Goal: Check status: Check status

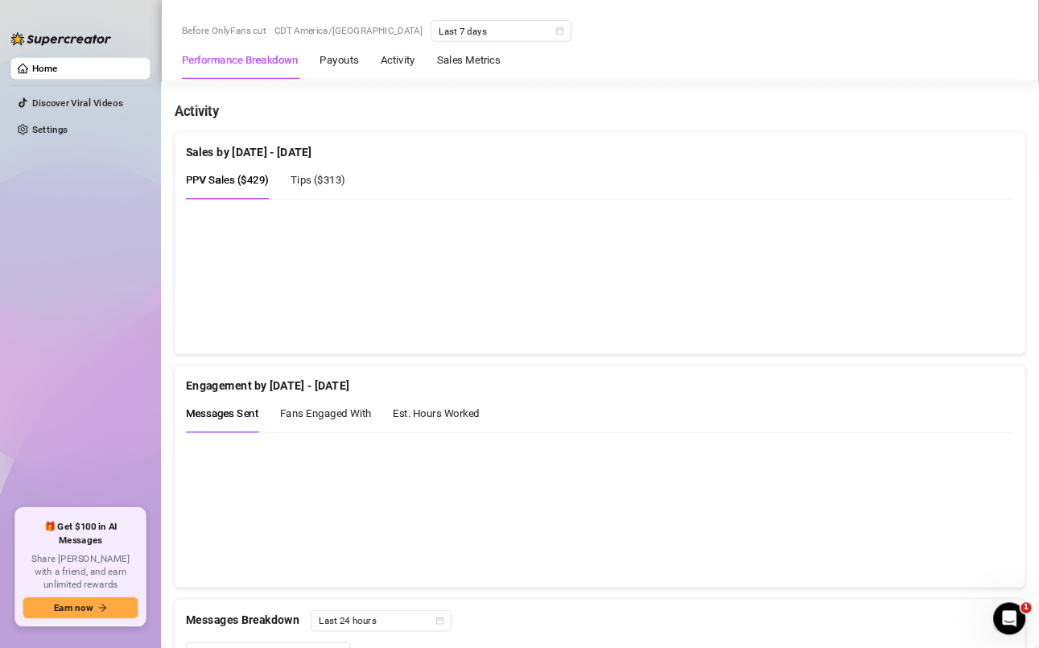
scroll to position [805, 0]
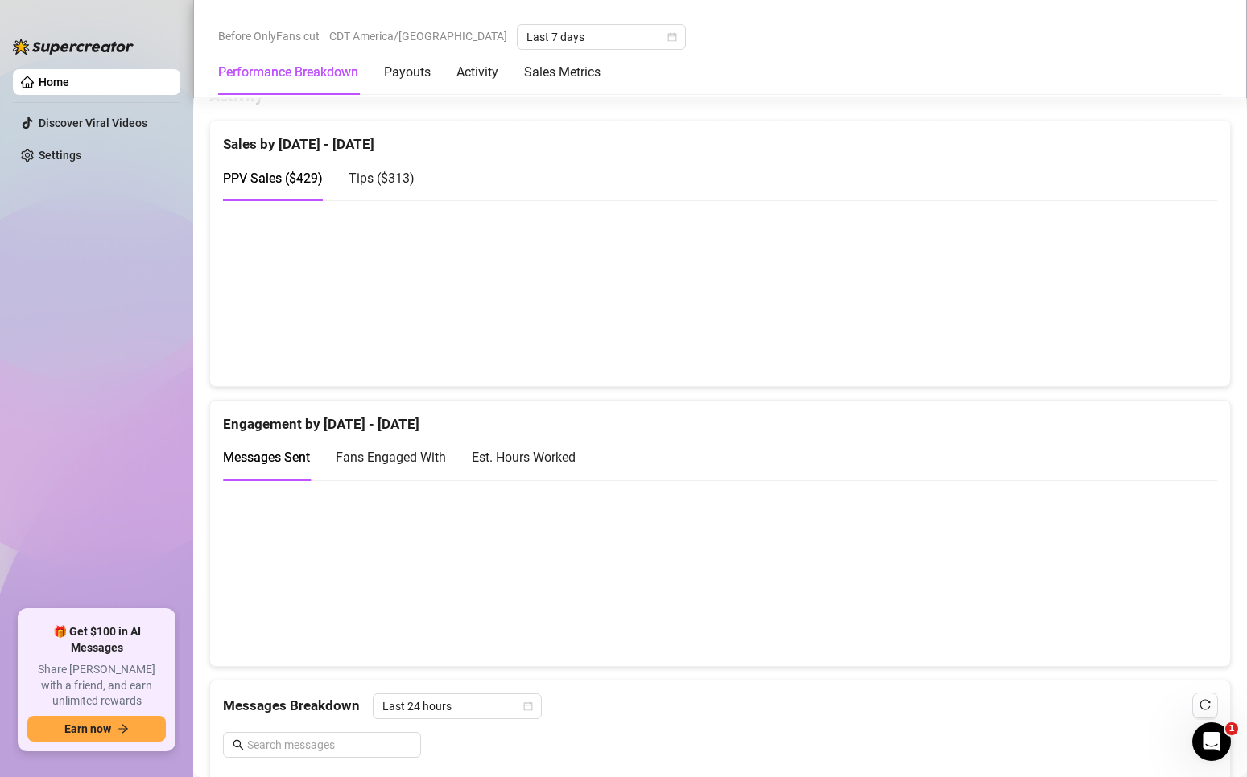
click at [1146, 340] on canvas at bounding box center [713, 292] width 980 height 161
click at [1146, 341] on canvas at bounding box center [713, 292] width 980 height 161
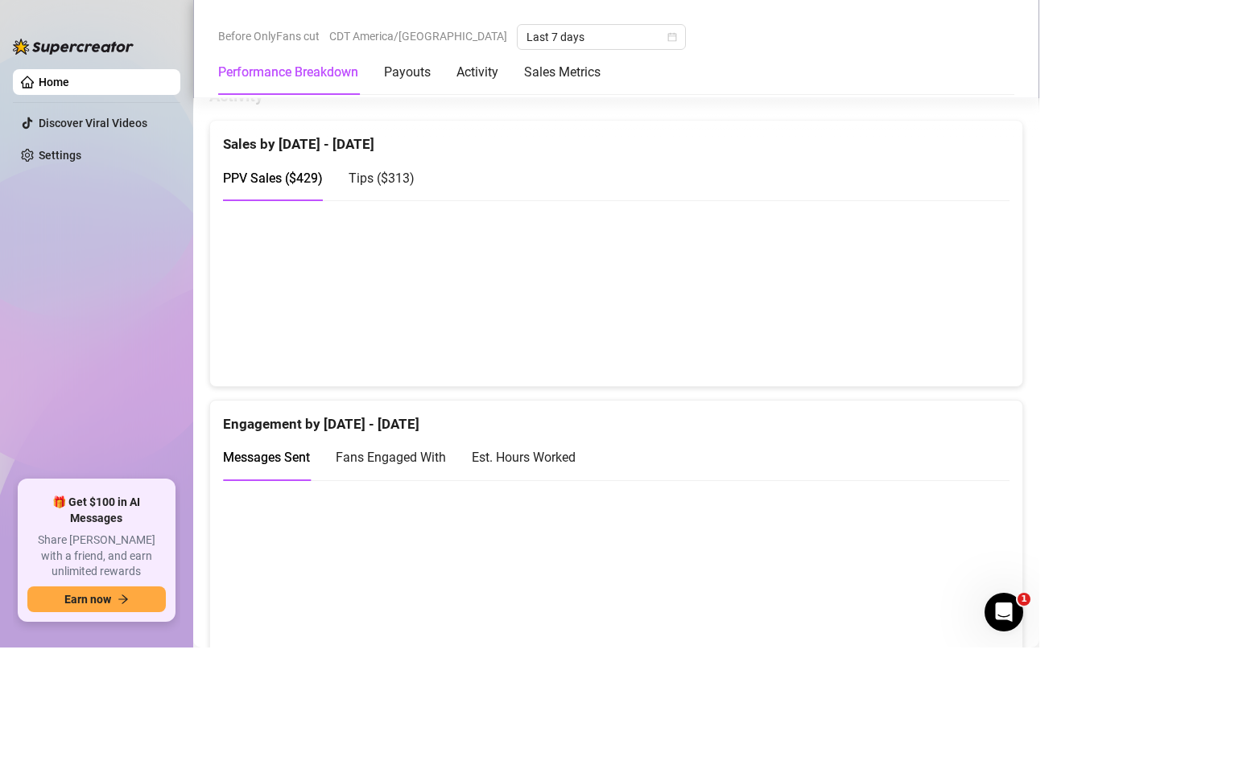
scroll to position [804, 0]
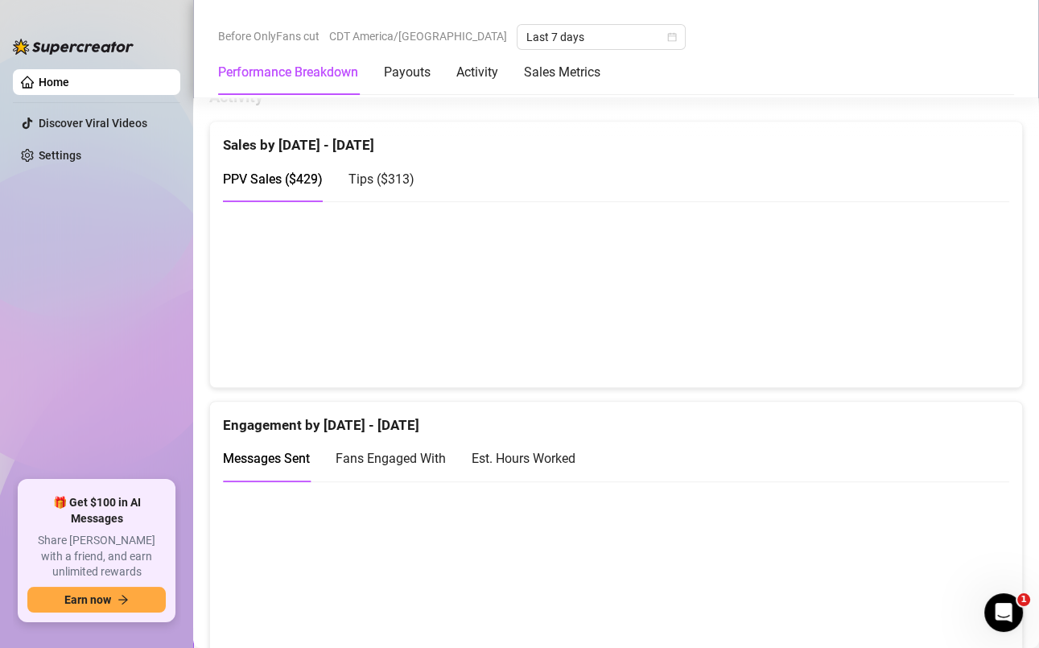
click at [946, 346] on canvas at bounding box center [610, 293] width 775 height 161
click at [402, 180] on span "Tips ( $313 )" at bounding box center [381, 178] width 66 height 15
drag, startPoint x: 286, startPoint y: 181, endPoint x: 286, endPoint y: 169, distance: 12.1
click at [286, 171] on span "PPV Sales ( $429 )" at bounding box center [273, 178] width 100 height 15
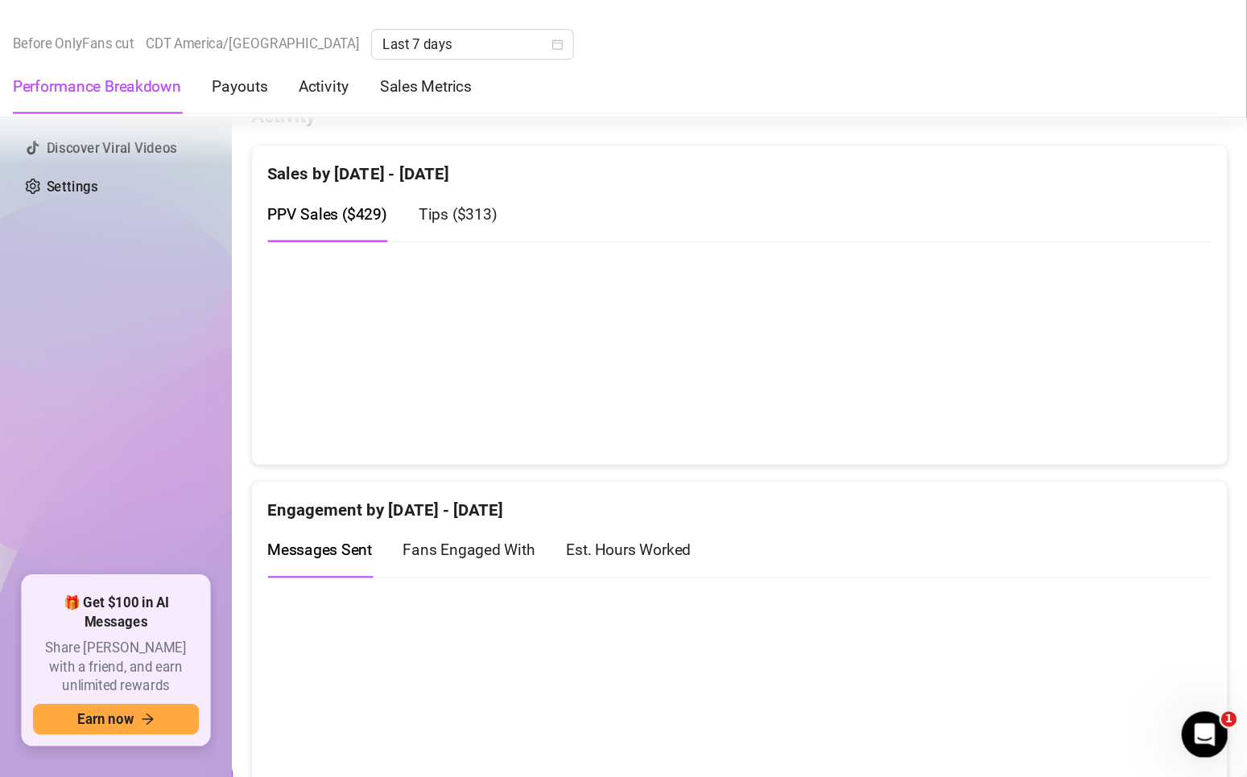
scroll to position [805, 0]
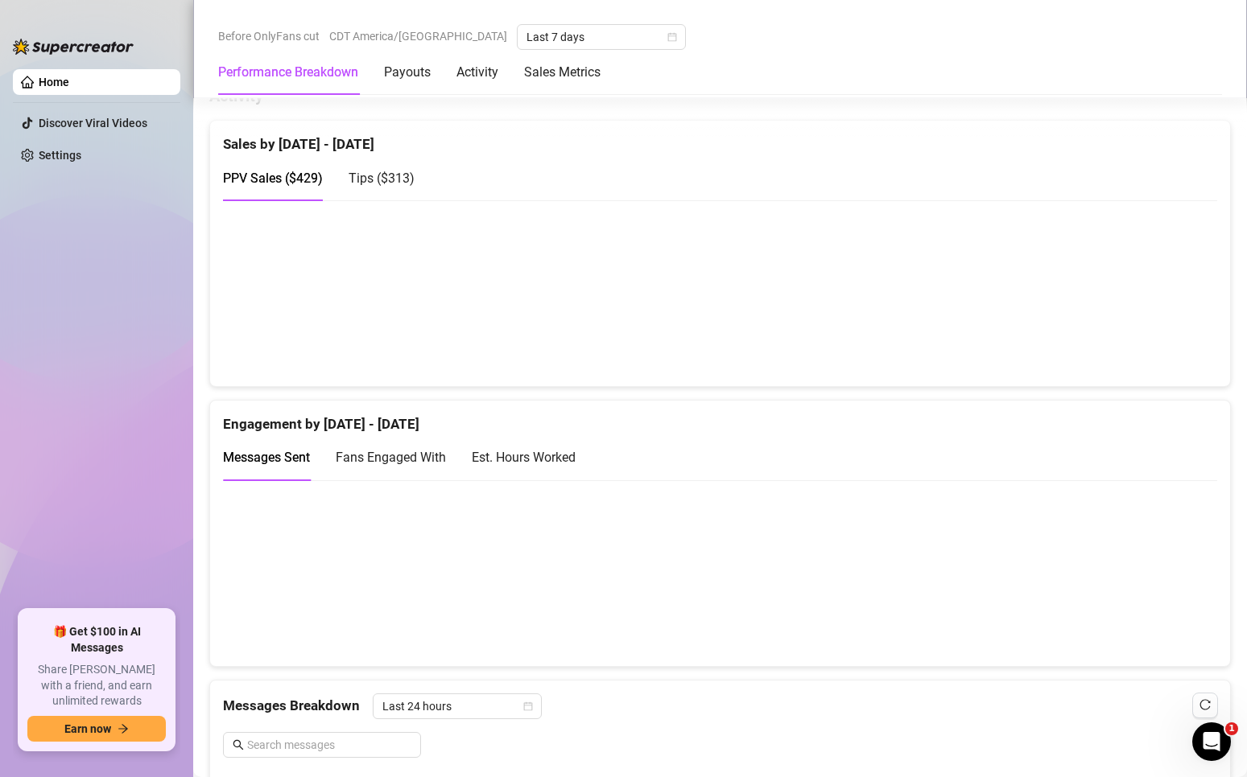
click at [392, 180] on span "Tips ( $313 )" at bounding box center [381, 178] width 66 height 15
click at [303, 172] on span "PPV Sales ( $429 )" at bounding box center [273, 178] width 100 height 15
click at [383, 178] on span "Tips ( $313 )" at bounding box center [381, 178] width 66 height 15
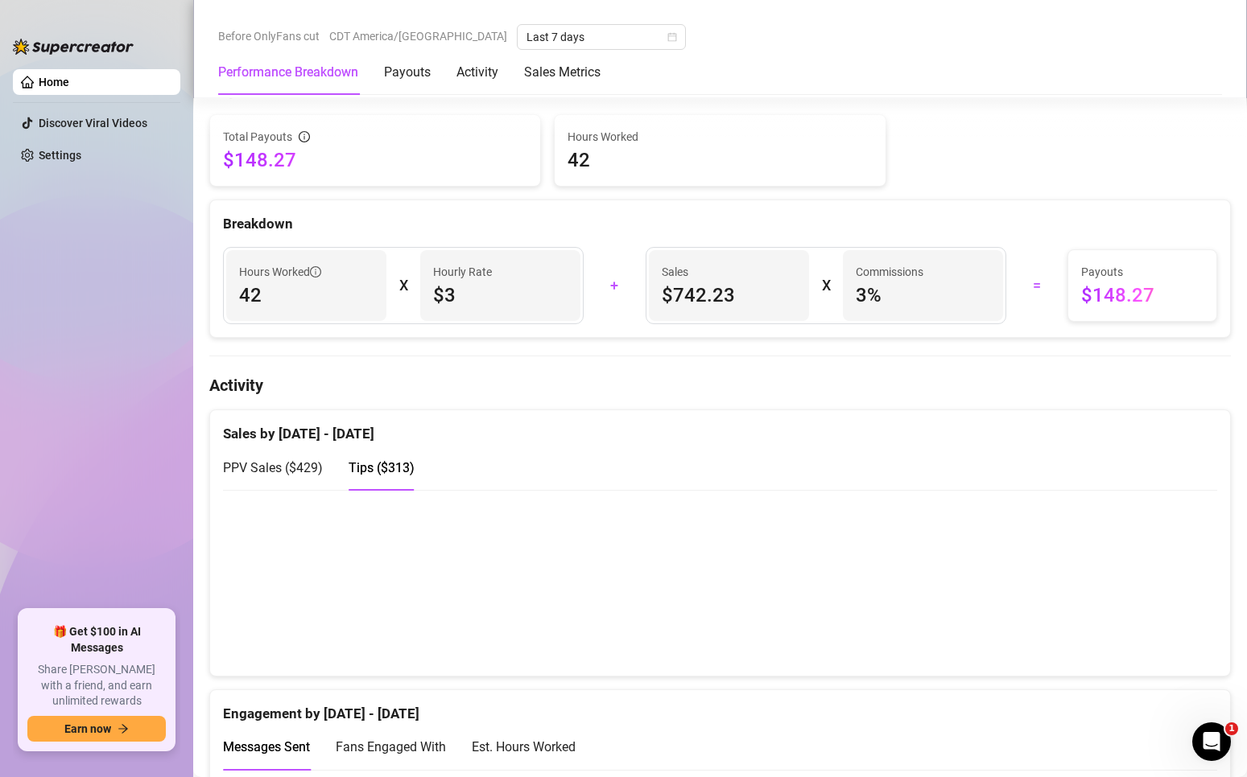
scroll to position [724, 0]
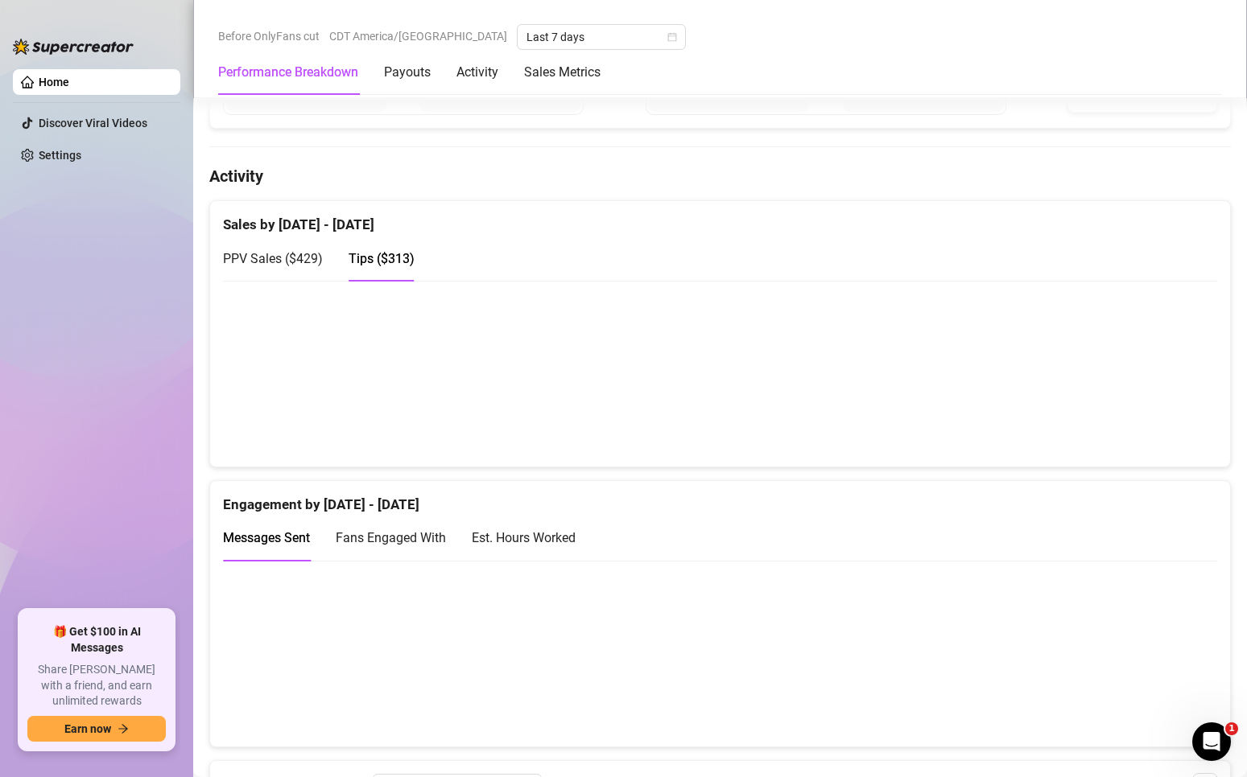
click at [309, 262] on span "PPV Sales ( $429 )" at bounding box center [273, 258] width 100 height 15
click at [381, 258] on span "Tips ( $313 )" at bounding box center [381, 258] width 66 height 15
